Goal: Complete application form

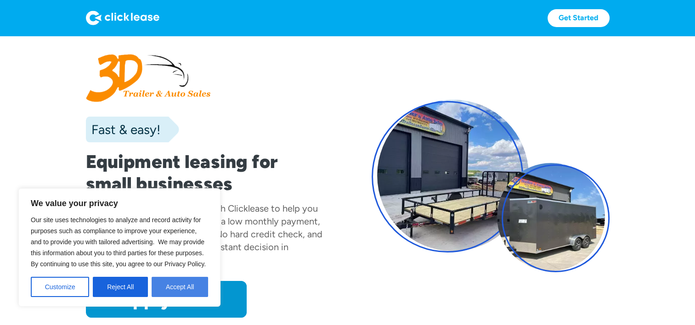
click at [181, 288] on button "Accept All" at bounding box center [180, 287] width 57 height 20
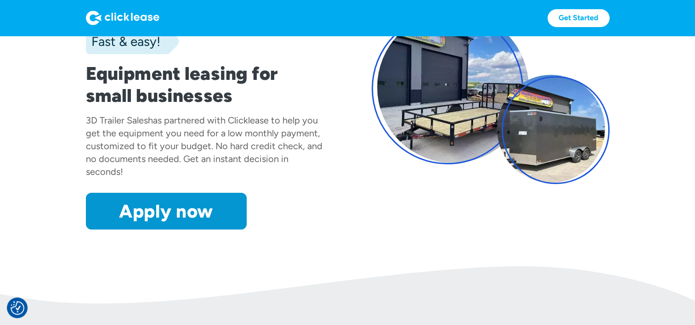
scroll to position [92, 0]
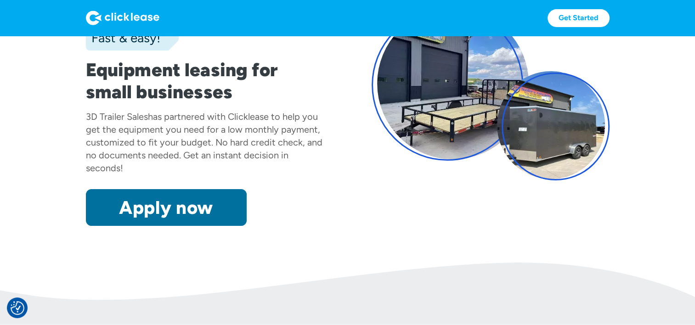
click at [145, 212] on link "Apply now" at bounding box center [166, 207] width 161 height 37
